Goal: Task Accomplishment & Management: Manage account settings

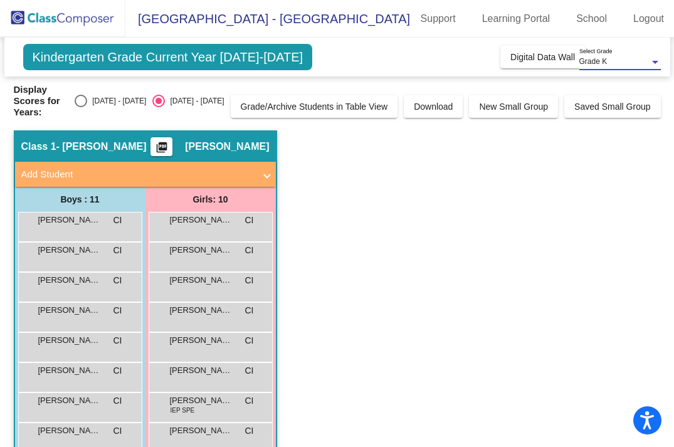
scroll to position [116, 0]
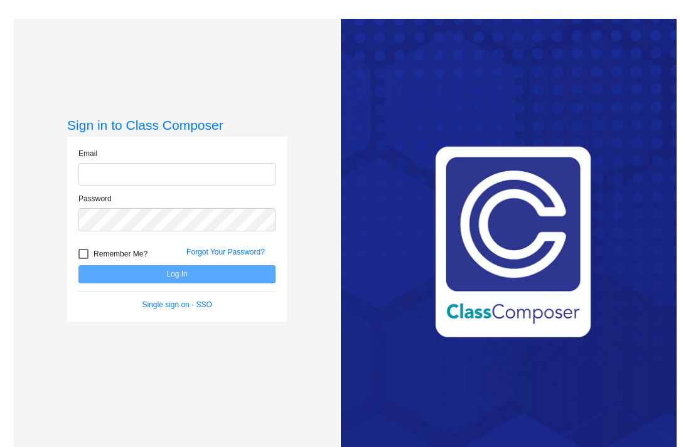
type input "[EMAIL_ADDRESS][DOMAIN_NAME]"
click at [79, 250] on div at bounding box center [83, 254] width 10 height 10
click at [83, 259] on input "Remember Me?" at bounding box center [83, 259] width 1 height 1
checkbox input "true"
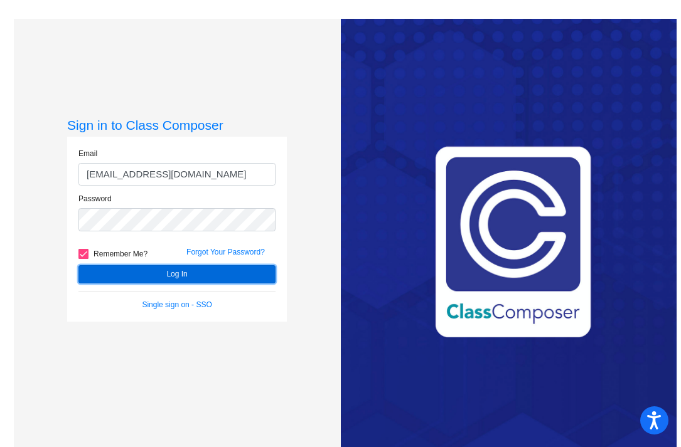
click at [129, 272] on button "Log In" at bounding box center [176, 274] width 197 height 18
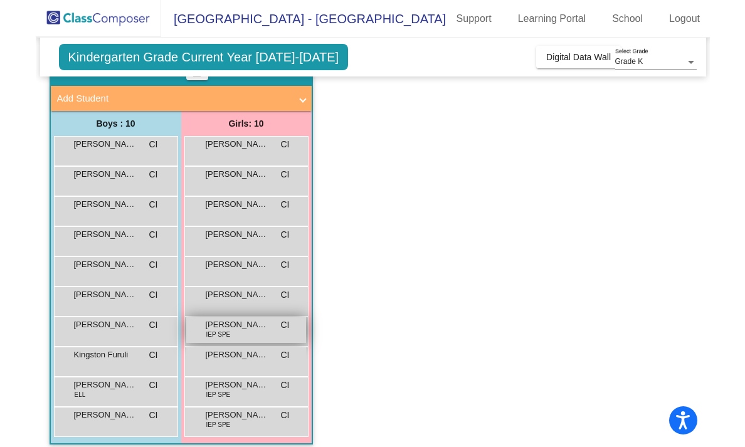
scroll to position [72, 0]
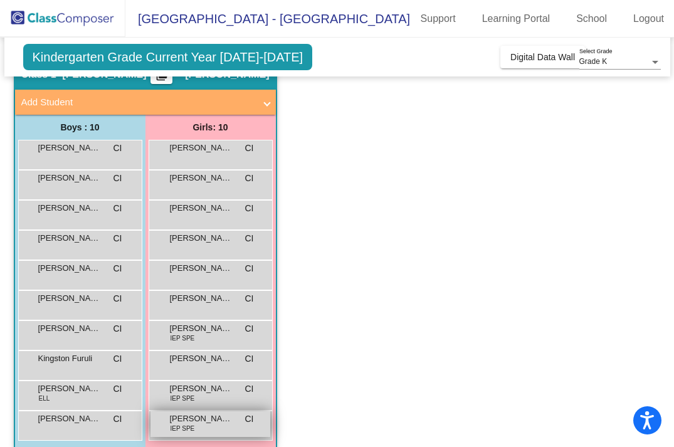
click at [192, 415] on span "[PERSON_NAME] Basette LeMarquand" at bounding box center [201, 419] width 63 height 13
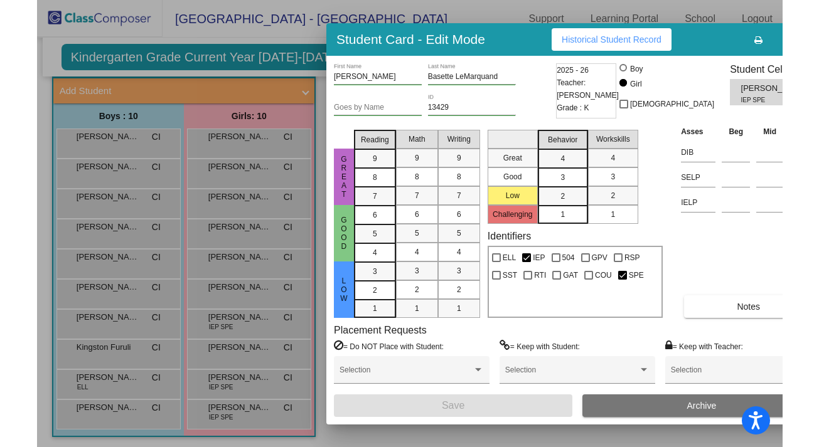
scroll to position [75, 0]
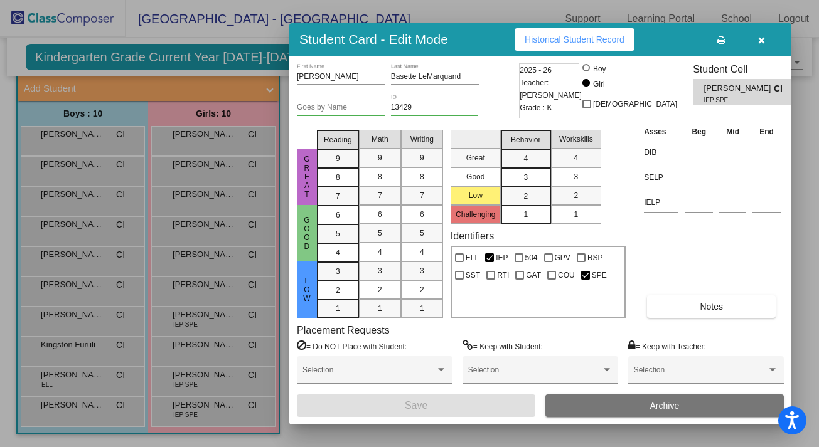
click at [680, 41] on icon "button" at bounding box center [761, 40] width 7 height 9
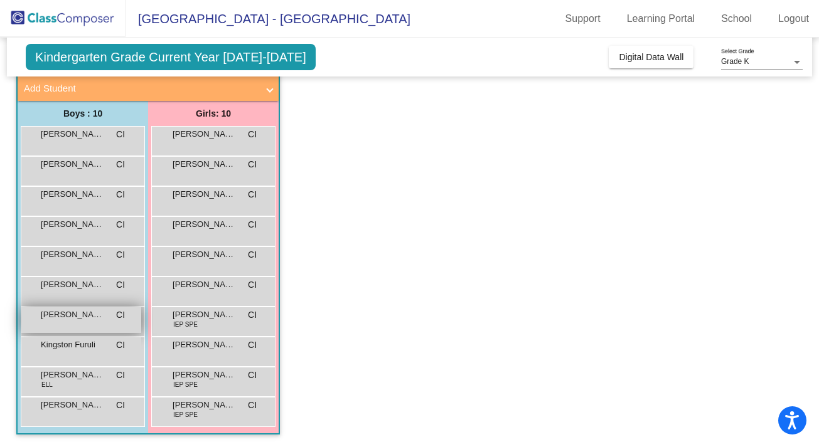
click at [73, 322] on div "Jonah Gensler CI lock do_not_disturb_alt" at bounding box center [81, 320] width 120 height 26
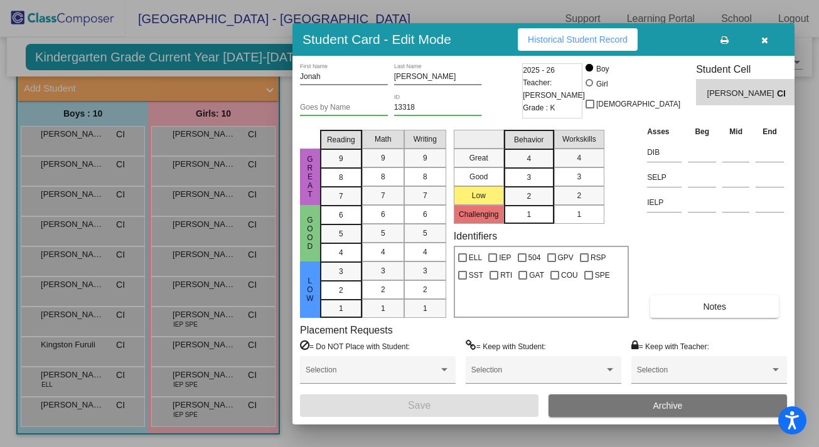
click at [680, 37] on button "button" at bounding box center [764, 39] width 40 height 23
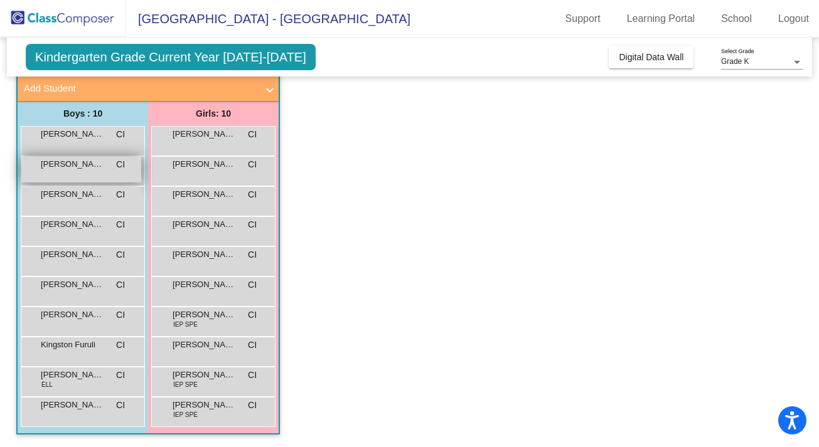
click at [59, 174] on div "Cole Furuli CI lock do_not_disturb_alt" at bounding box center [81, 170] width 120 height 26
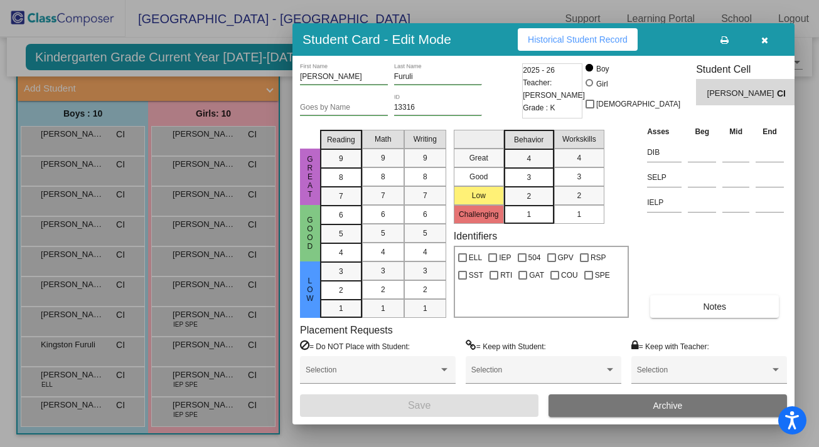
click at [680, 40] on icon "button" at bounding box center [764, 40] width 7 height 9
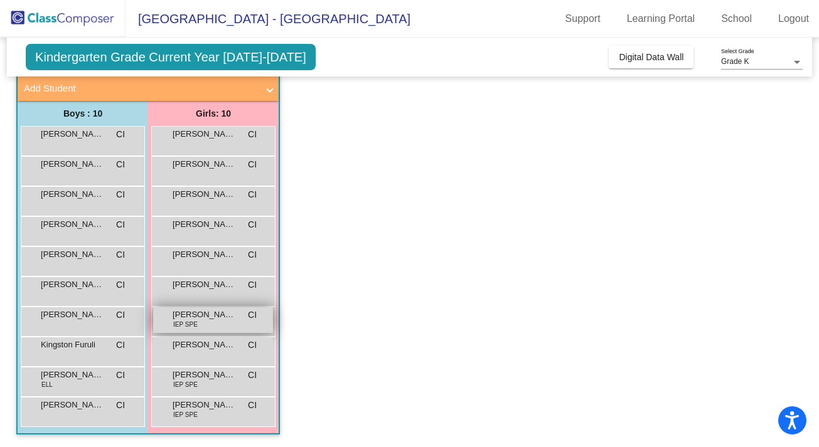
click at [212, 322] on div "Lorraine Bosch IEP SPE CI lock do_not_disturb_alt" at bounding box center [213, 320] width 120 height 26
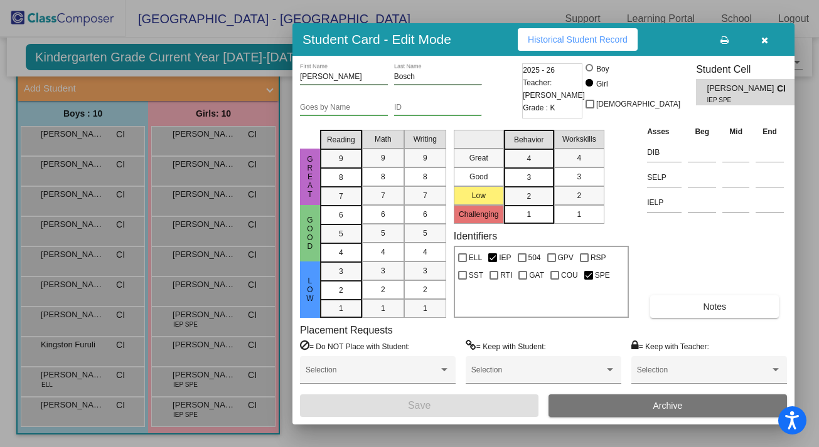
click at [680, 36] on icon "button" at bounding box center [764, 40] width 7 height 9
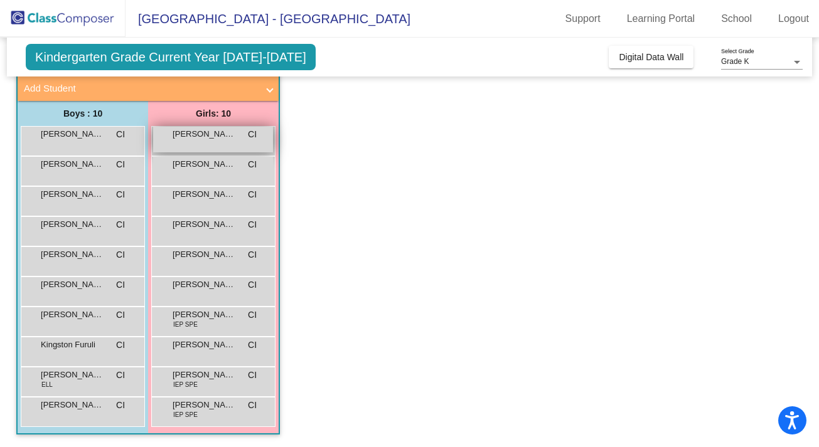
click at [233, 149] on div "Amelia Gutierrez CI lock do_not_disturb_alt" at bounding box center [213, 140] width 120 height 26
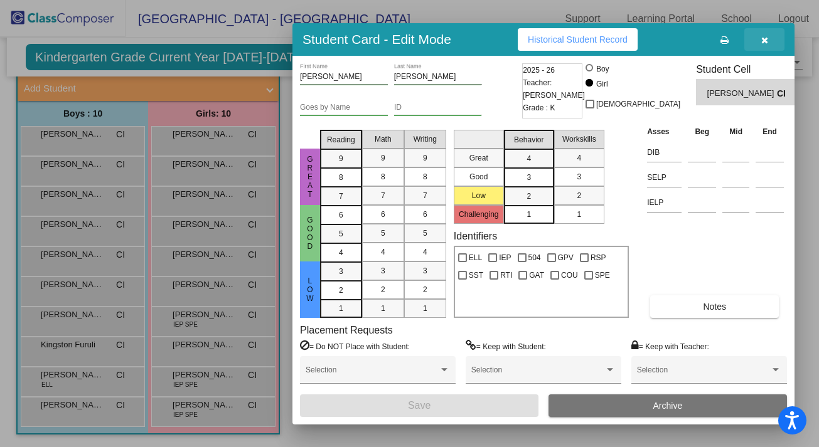
click at [680, 41] on icon "button" at bounding box center [764, 40] width 7 height 9
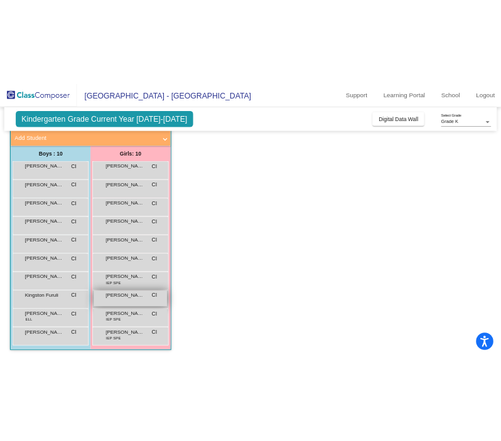
scroll to position [0, 0]
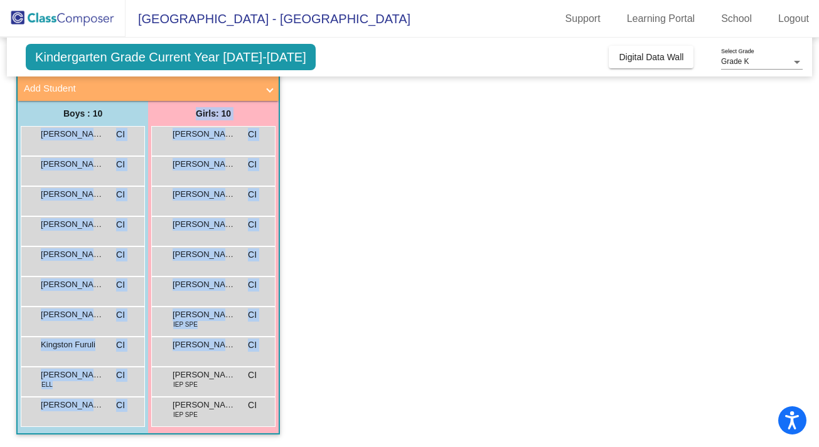
drag, startPoint x: 30, startPoint y: 132, endPoint x: 181, endPoint y: 395, distance: 302.9
click at [0, 0] on div "Boys : 10 Charles Kertz CI lock do_not_disturb_alt Cole Furuli CI lock do_not_d…" at bounding box center [0, 0] width 0 height 0
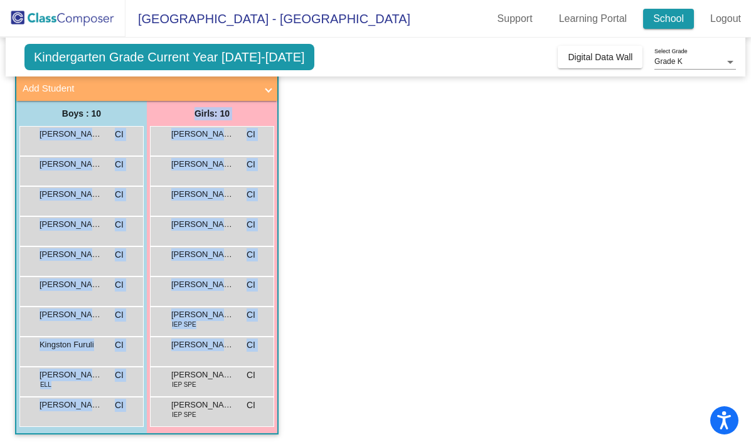
scroll to position [75, 0]
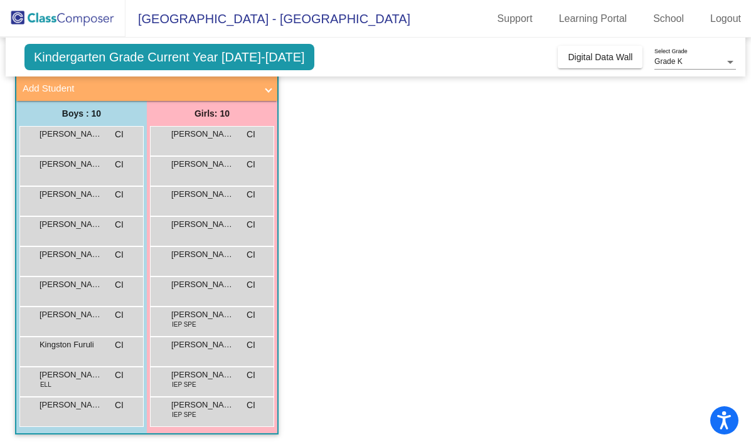
click at [397, 187] on app-classroom "Class 1 - Kinder- Iribarne picture_as_pdf Cierra Iribarne Add Student First Nam…" at bounding box center [375, 246] width 721 height 403
